Goal: Download file/media

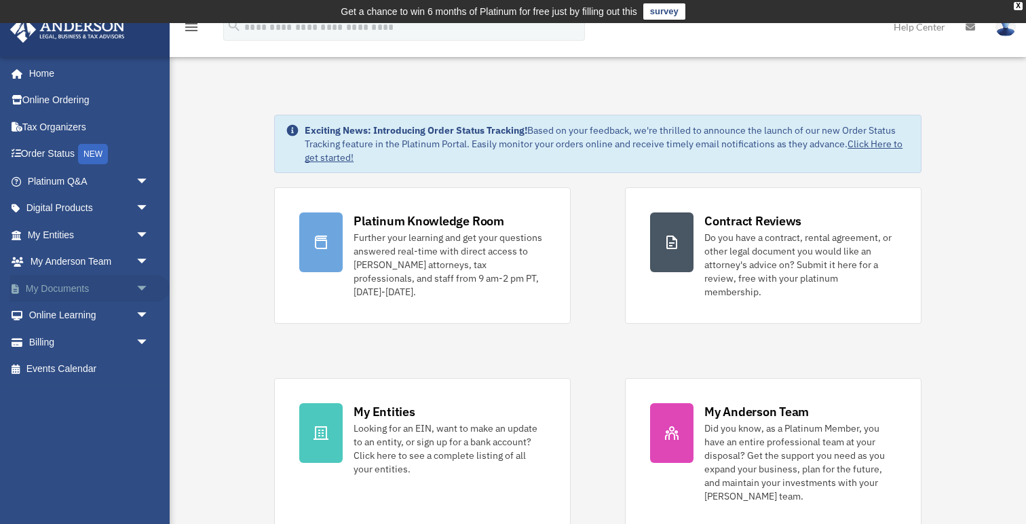
click at [138, 288] on span "arrow_drop_down" at bounding box center [149, 289] width 27 height 28
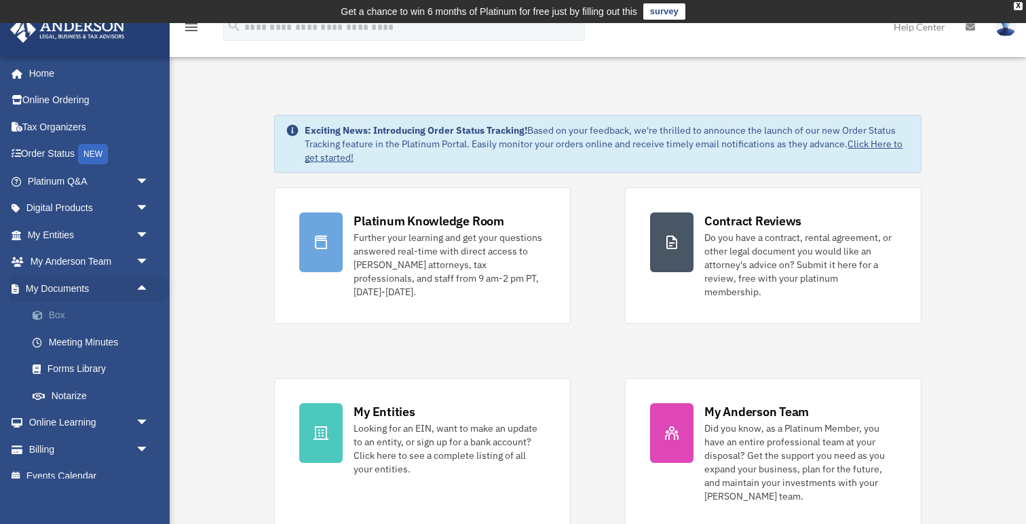
click at [97, 311] on link "Box" at bounding box center [94, 315] width 151 height 27
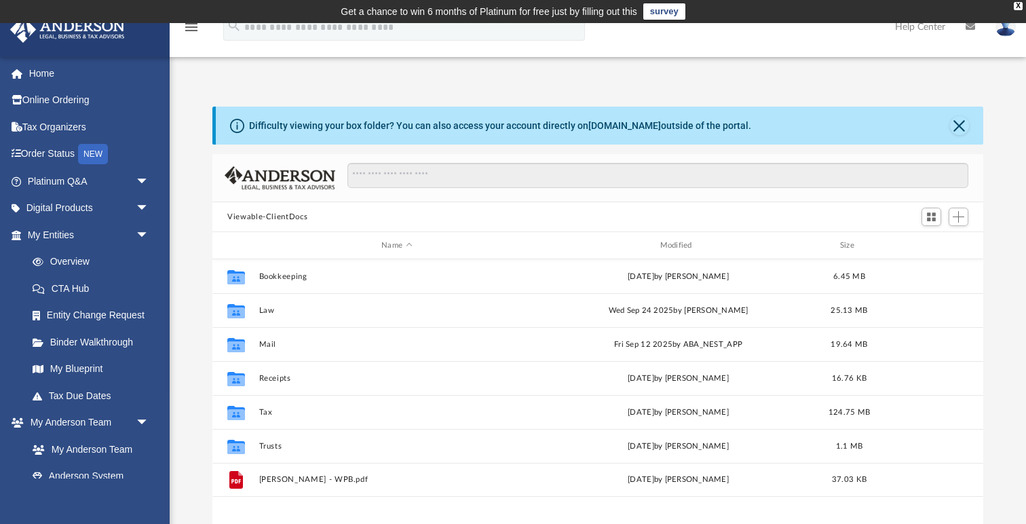
scroll to position [308, 770]
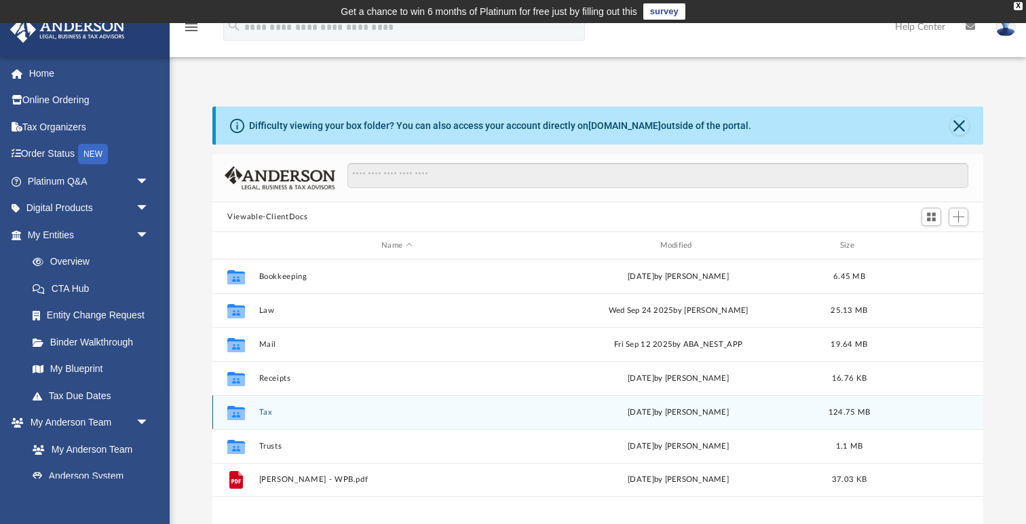
click at [237, 413] on icon "grid" at bounding box center [236, 414] width 18 height 11
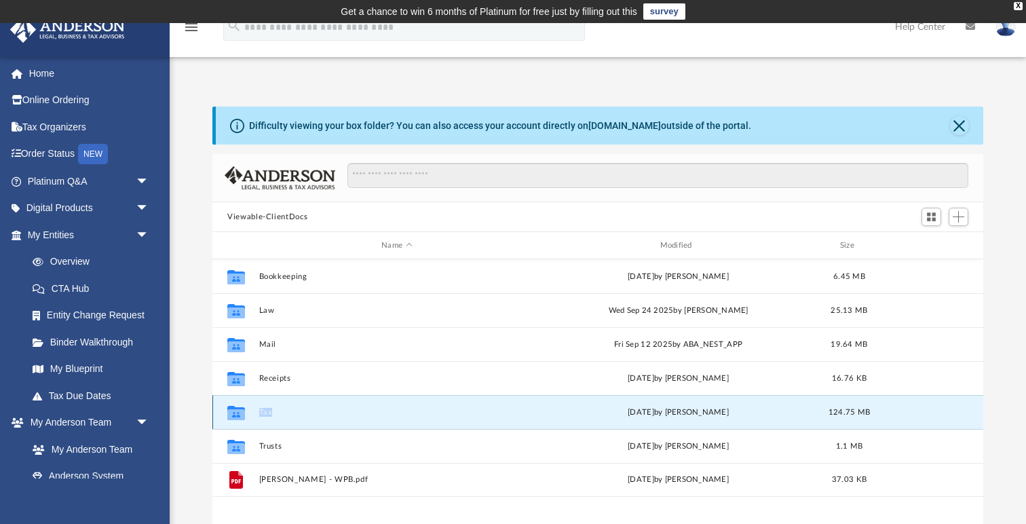
click at [265, 411] on button "Tax" at bounding box center [397, 412] width 276 height 9
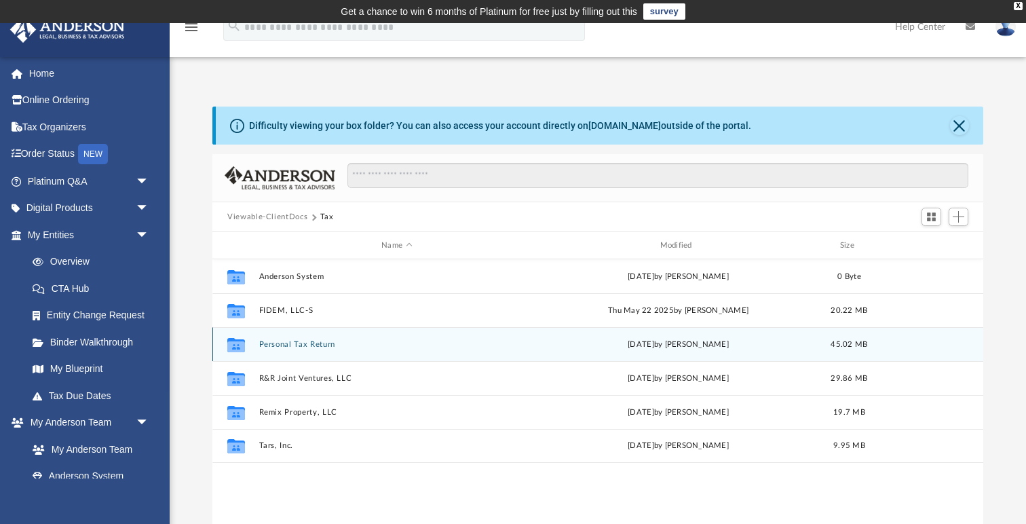
click at [285, 343] on button "Personal Tax Return" at bounding box center [397, 344] width 276 height 9
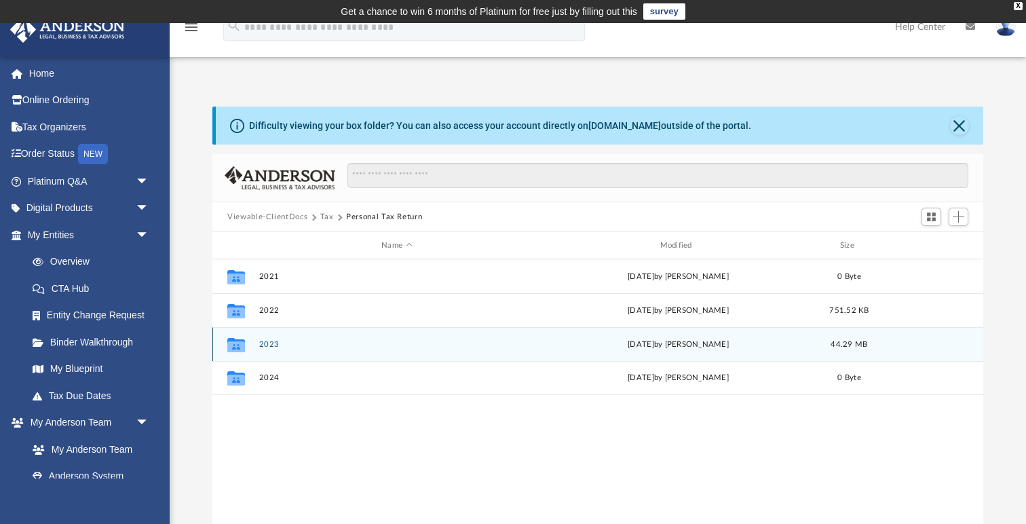
click at [274, 343] on button "2023" at bounding box center [397, 344] width 276 height 9
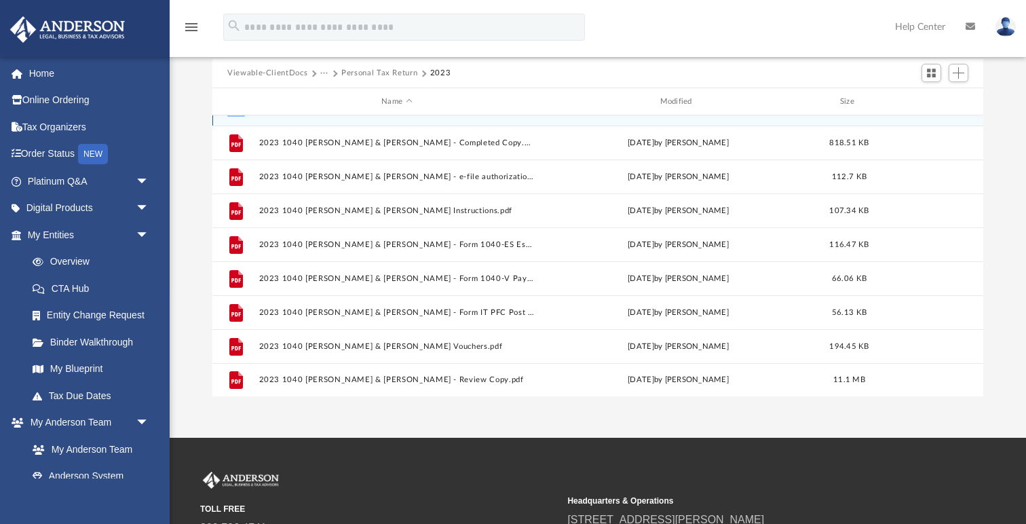
scroll to position [0, 0]
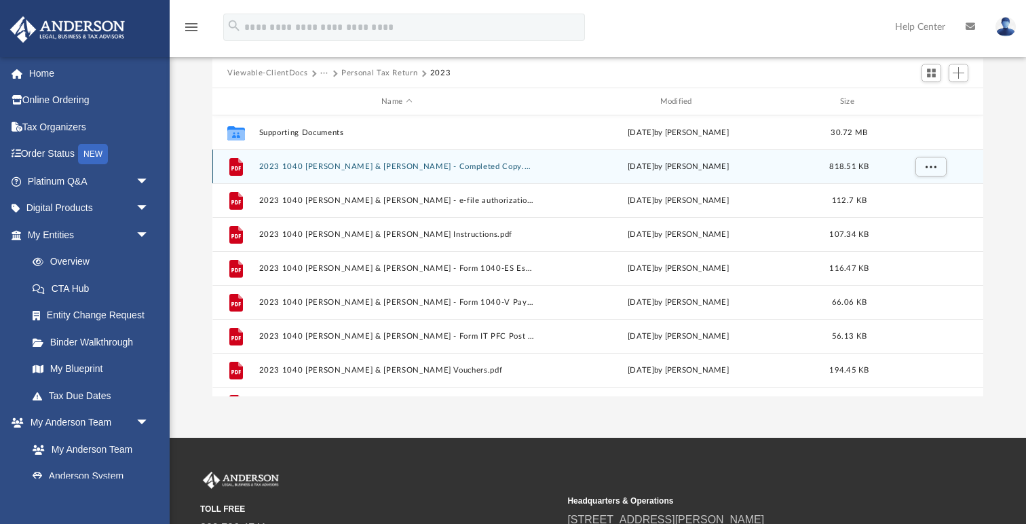
click at [391, 167] on button "2023 1040 Mecham, Mary & Christopher - Completed Copy.pdf" at bounding box center [397, 166] width 276 height 9
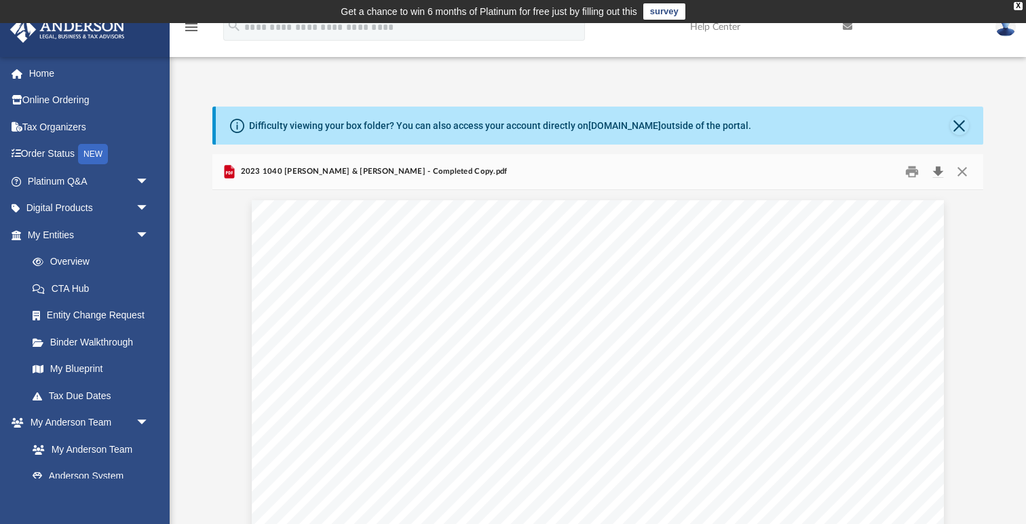
click at [938, 174] on button "Download" at bounding box center [938, 172] width 24 height 21
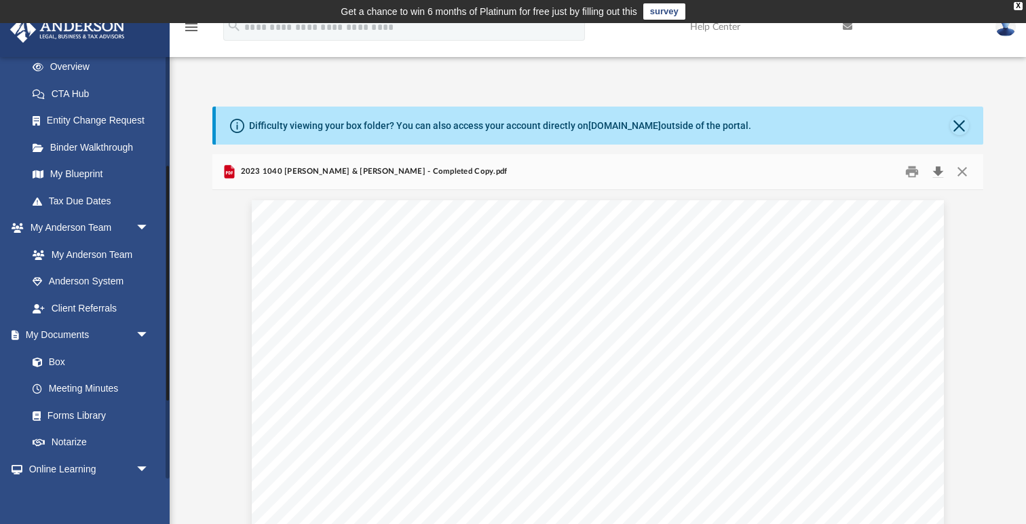
scroll to position [197, 0]
click at [69, 361] on link "Box" at bounding box center [94, 359] width 151 height 27
click at [55, 359] on link "Box" at bounding box center [94, 359] width 151 height 27
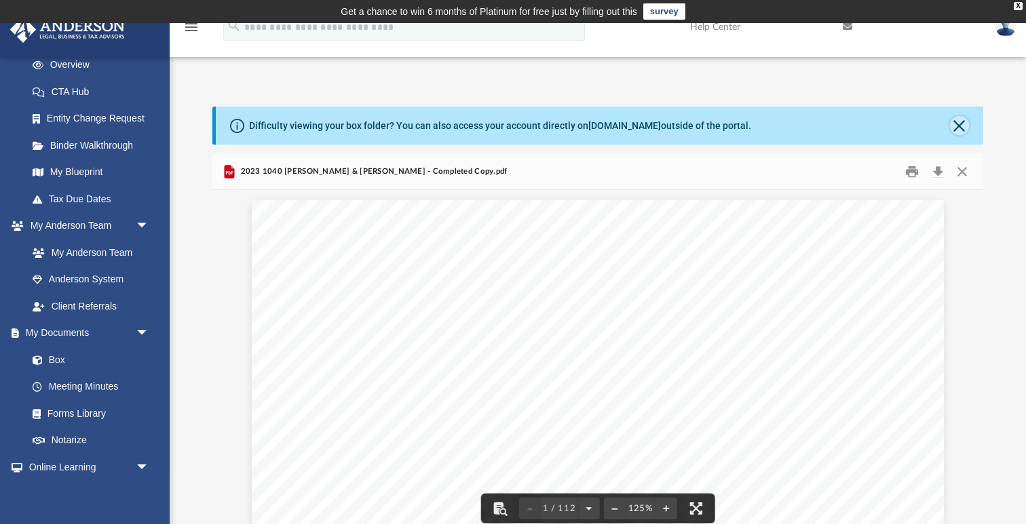
click at [961, 120] on button "Close" at bounding box center [959, 125] width 19 height 19
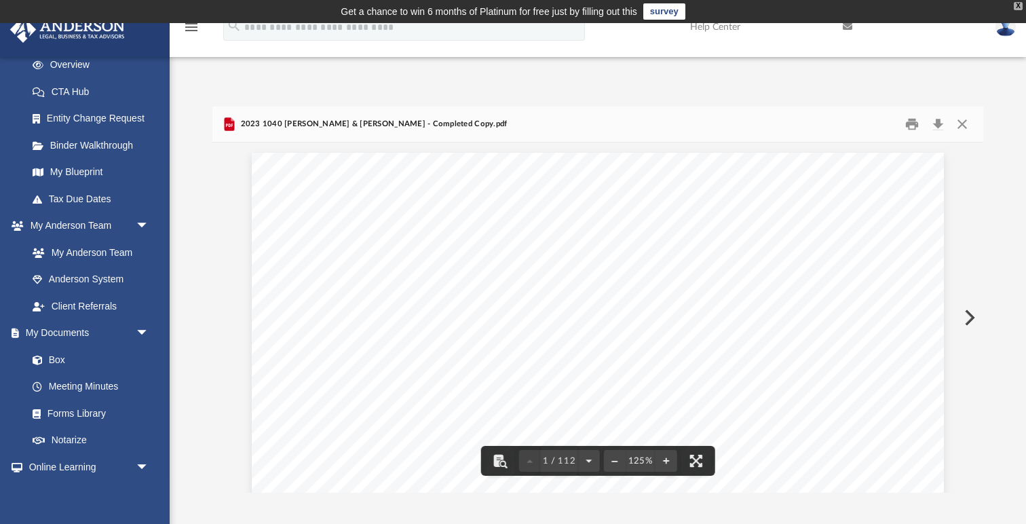
click at [1019, 7] on div "X" at bounding box center [1018, 6] width 9 height 8
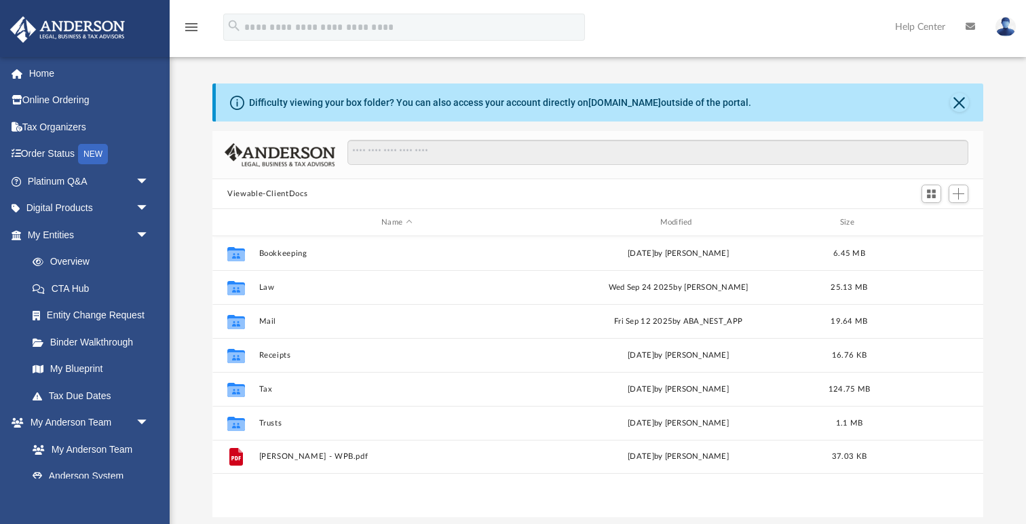
scroll to position [308, 770]
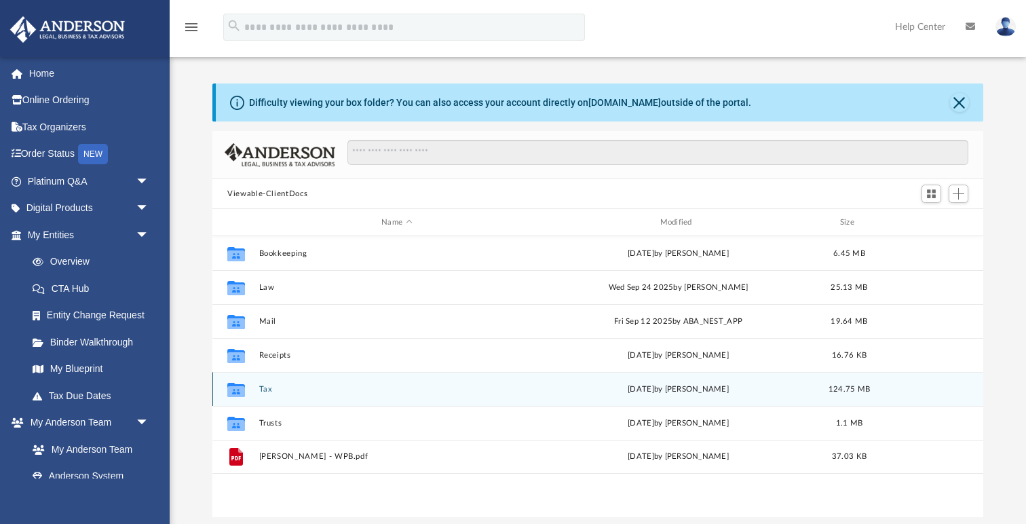
click at [264, 386] on button "Tax" at bounding box center [397, 389] width 276 height 9
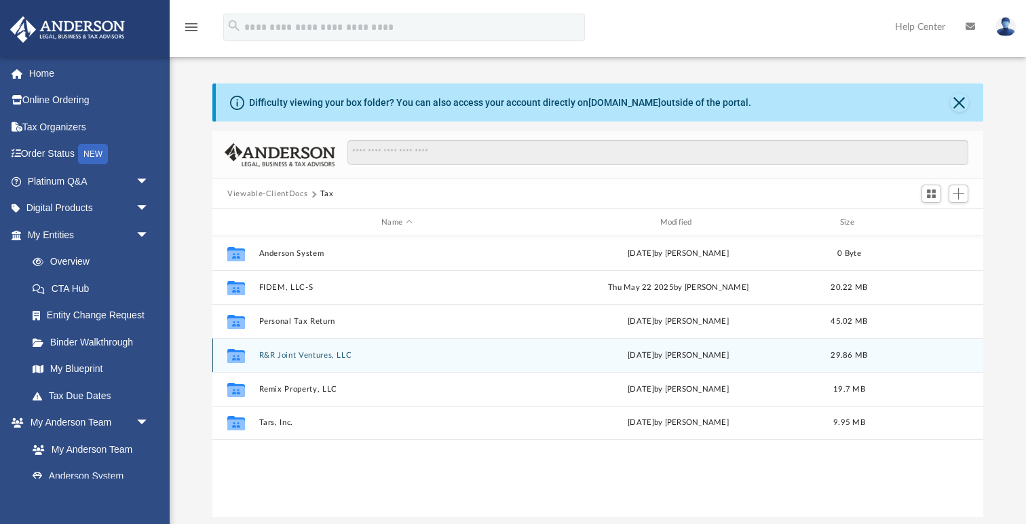
click at [286, 354] on button "R&R Joint Ventures, LLC" at bounding box center [397, 355] width 276 height 9
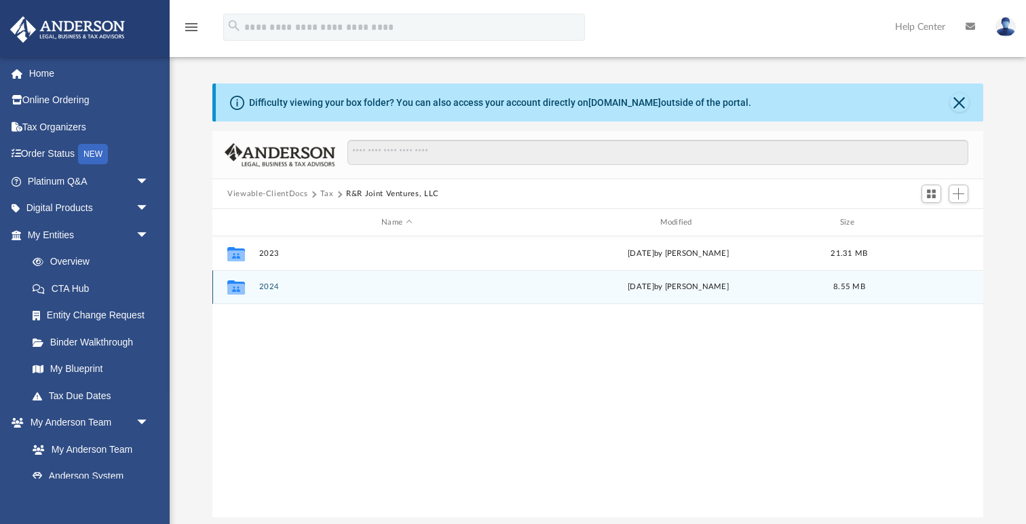
click at [267, 287] on button "2024" at bounding box center [397, 286] width 276 height 9
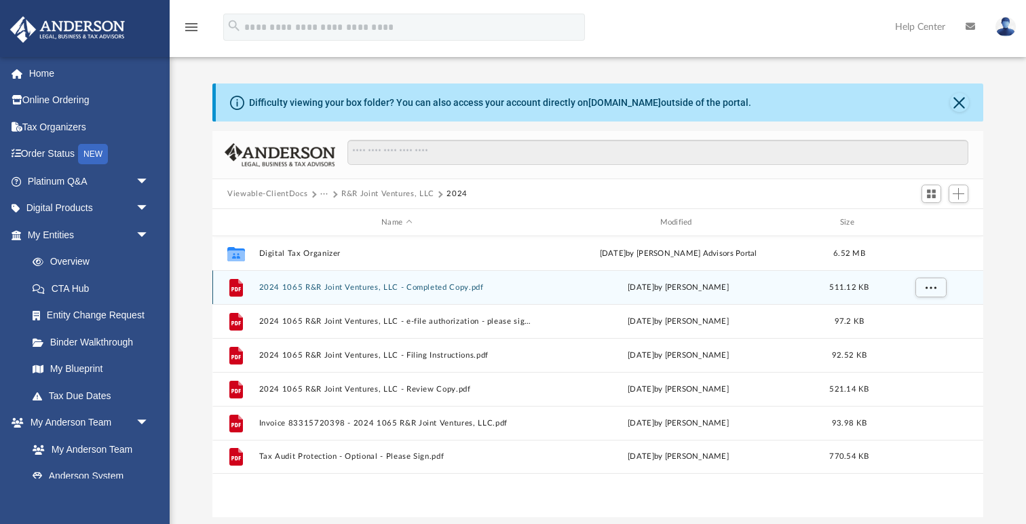
click at [343, 287] on button "2024 1065 R&R Joint Ventures, LLC - Completed Copy.pdf" at bounding box center [397, 287] width 276 height 9
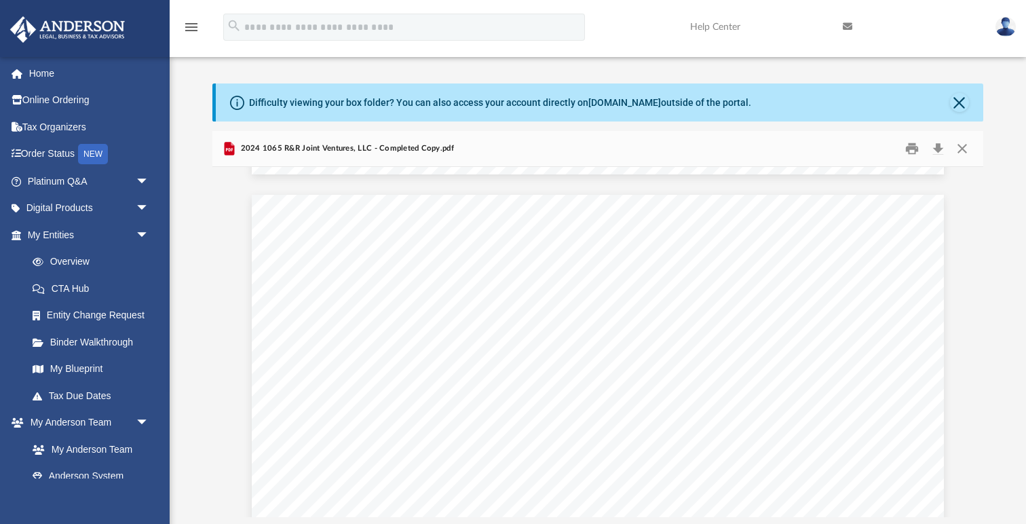
scroll to position [3650, 0]
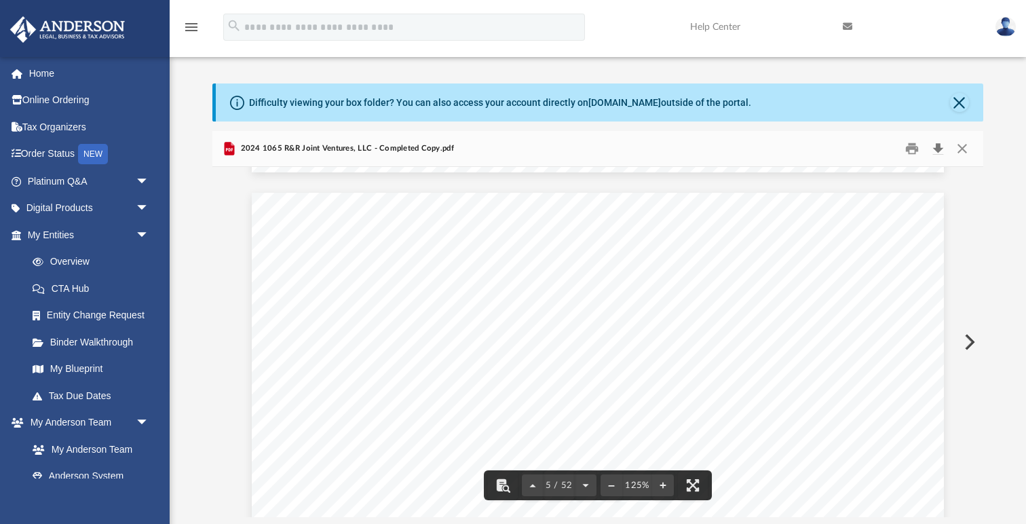
click at [939, 151] on button "Download" at bounding box center [938, 148] width 24 height 21
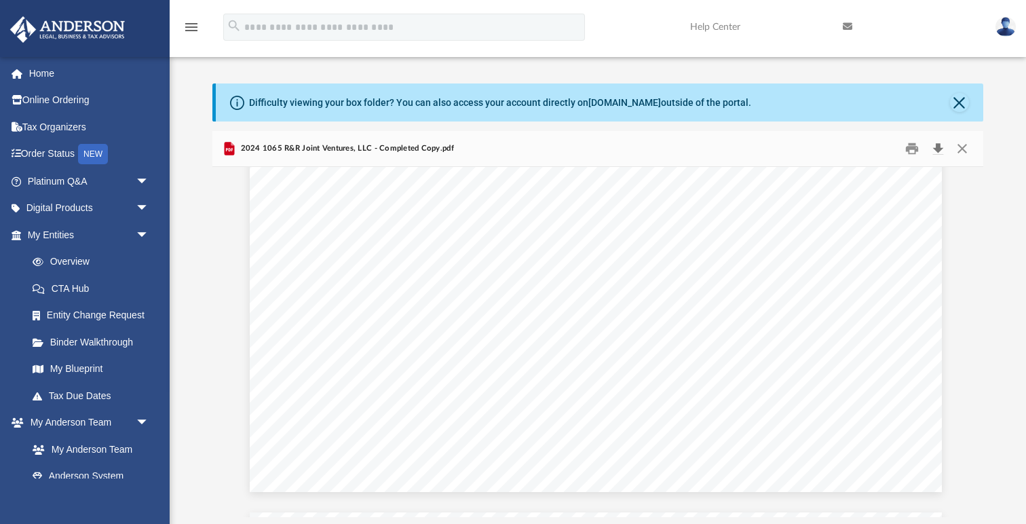
scroll to position [21658, 2]
click at [765, 348] on div "For calendar year 2024, or tax year beginning ending Net rental real estate inc…" at bounding box center [596, 43] width 692 height 896
